Goal: Submit feedback/report problem

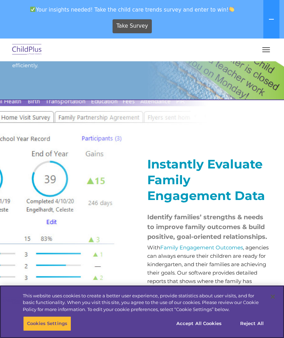
scroll to position [778, 0]
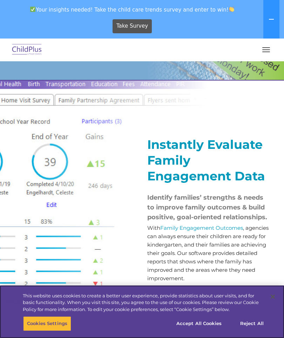
click at [199, 331] on button "Accept All Cookies" at bounding box center [198, 323] width 53 height 15
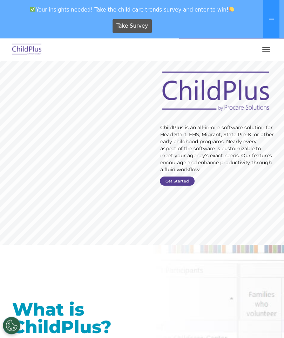
scroll to position [0, 0]
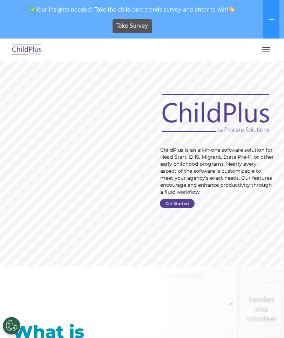
click at [182, 206] on link "Get Started" at bounding box center [177, 203] width 35 height 9
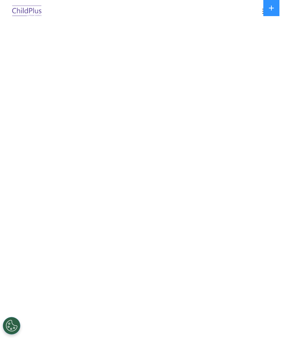
select select "MEDIUM"
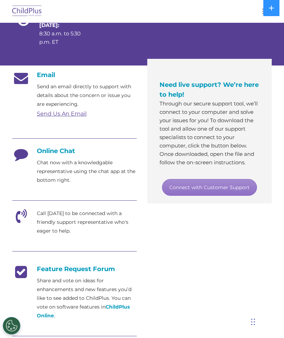
scroll to position [128, 0]
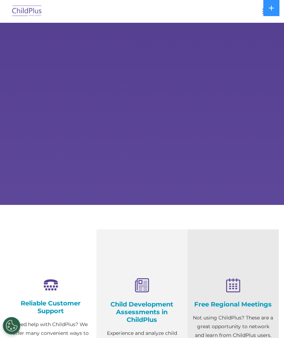
select select "MEDIUM"
